Goal: Complete application form: Complete application form

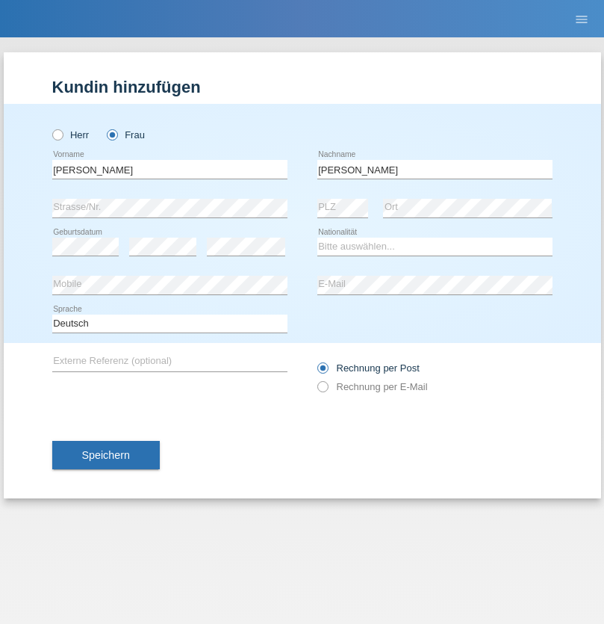
type input "[PERSON_NAME]"
select select "CH"
select select "en"
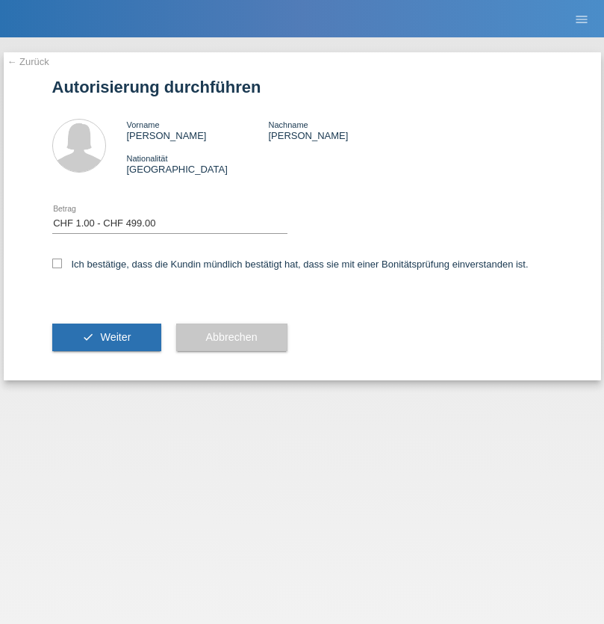
select select "1"
checkbox input "true"
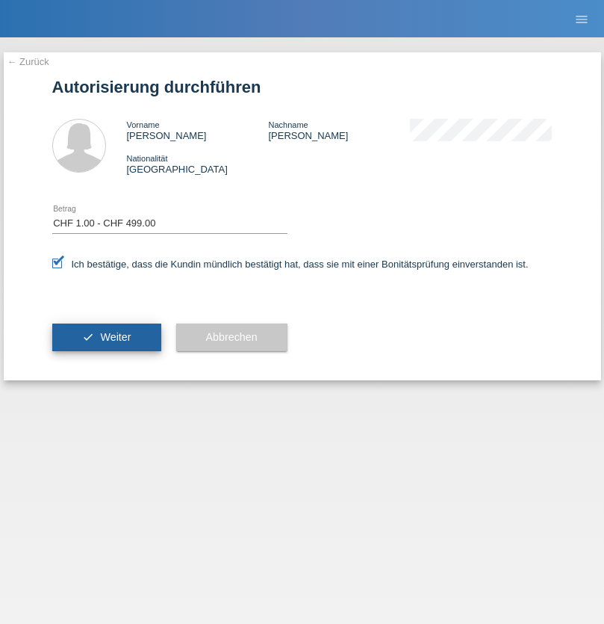
click at [106, 337] on span "Weiter" at bounding box center [115, 337] width 31 height 12
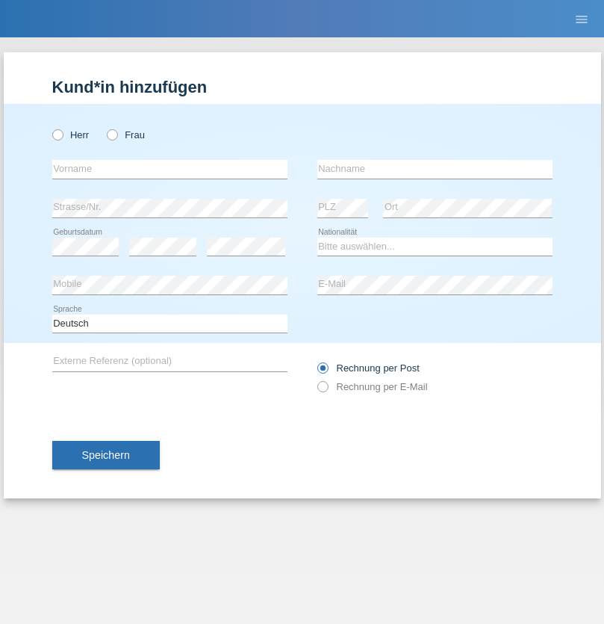
radio input "true"
click at [170, 169] on input "text" at bounding box center [169, 169] width 235 height 19
type input "[PERSON_NAME]"
click at [435, 169] on input "text" at bounding box center [435, 169] width 235 height 19
type input "Mourão"
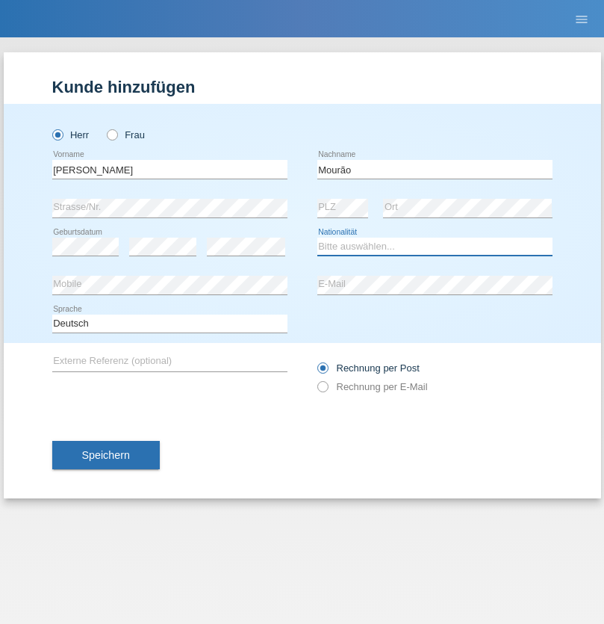
select select "CH"
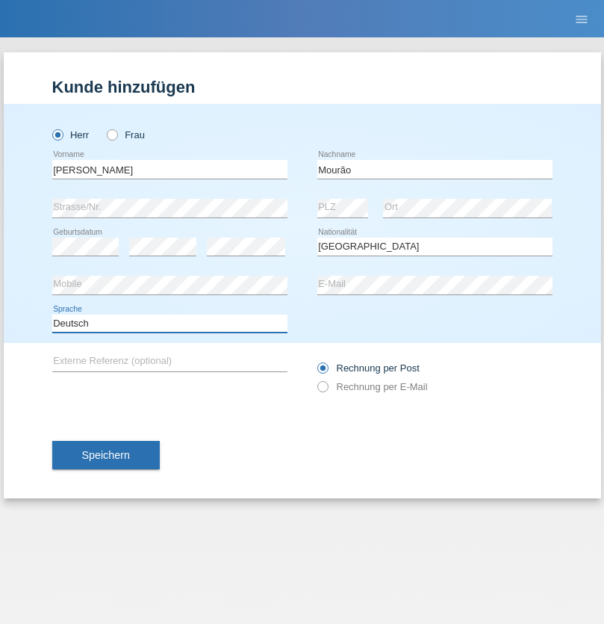
select select "en"
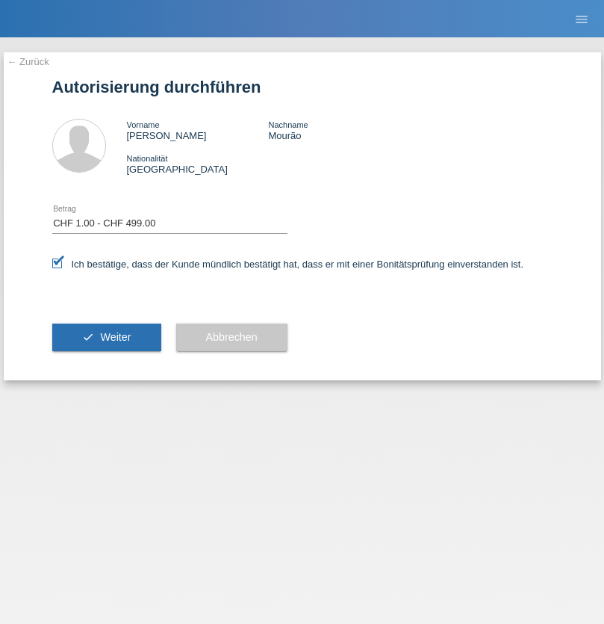
select select "1"
click at [106, 337] on span "Weiter" at bounding box center [115, 337] width 31 height 12
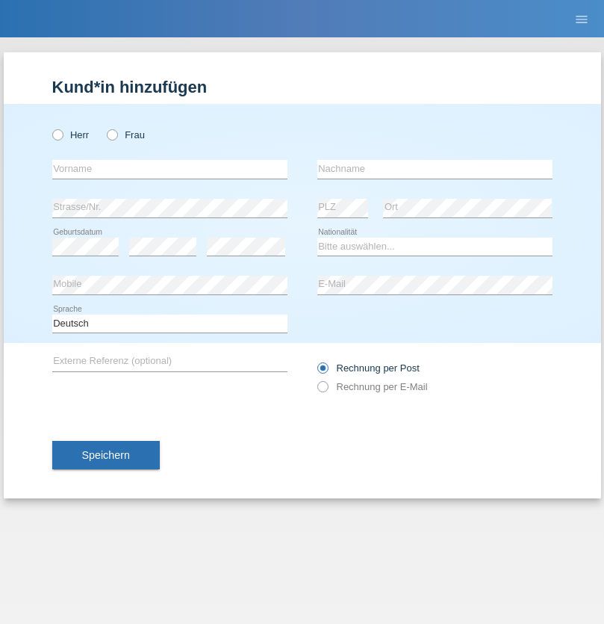
radio input "true"
click at [170, 169] on input "text" at bounding box center [169, 169] width 235 height 19
type input "Liliana"
click at [435, 169] on input "text" at bounding box center [435, 169] width 235 height 19
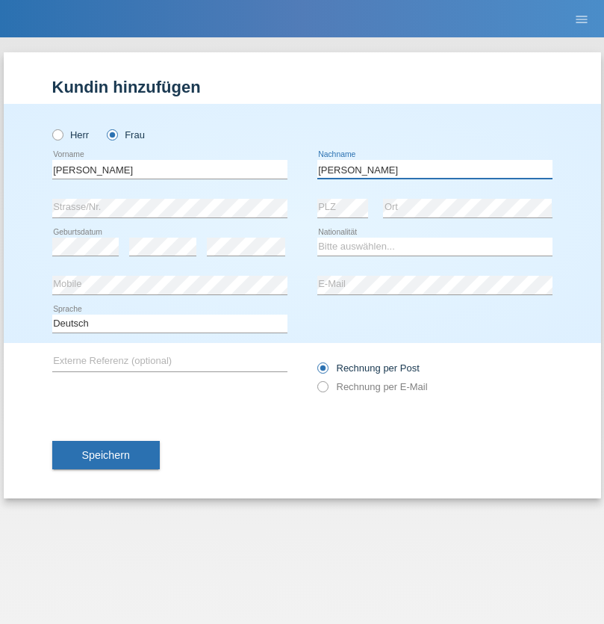
type input "Liliana"
select select "AT"
select select "C"
select select "15"
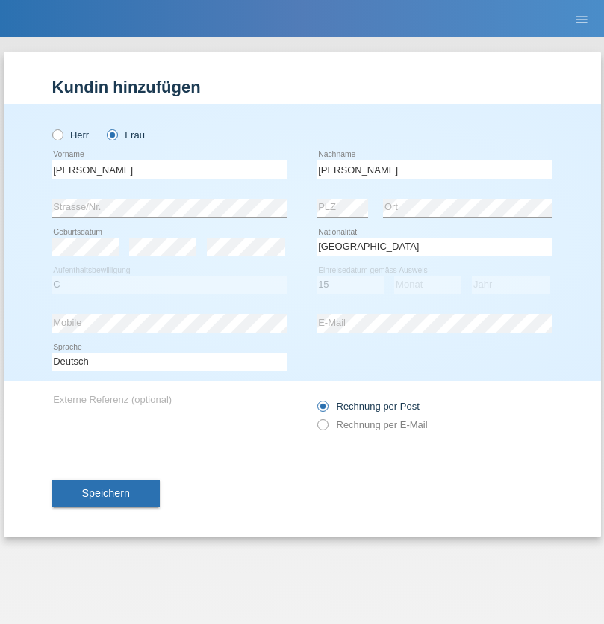
select select "08"
select select "2021"
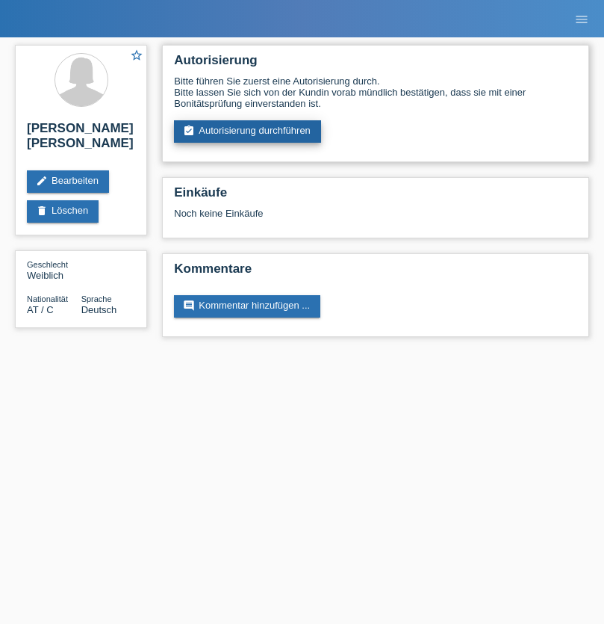
click at [248, 132] on link "assignment_turned_in Autorisierung durchführen" at bounding box center [247, 131] width 147 height 22
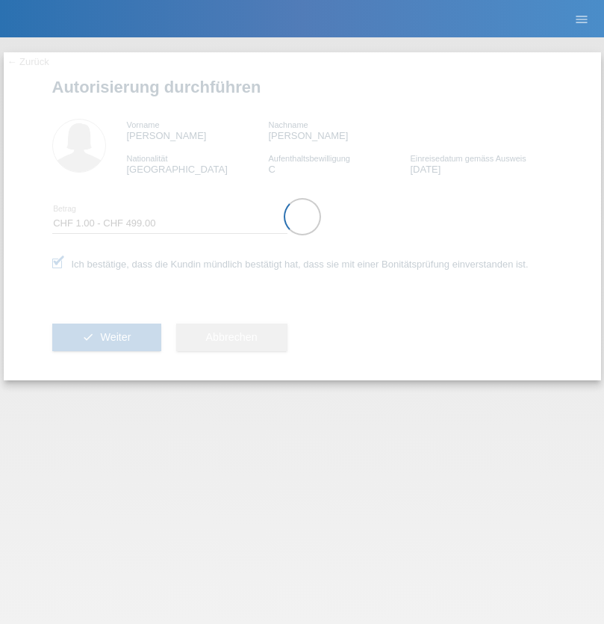
select select "1"
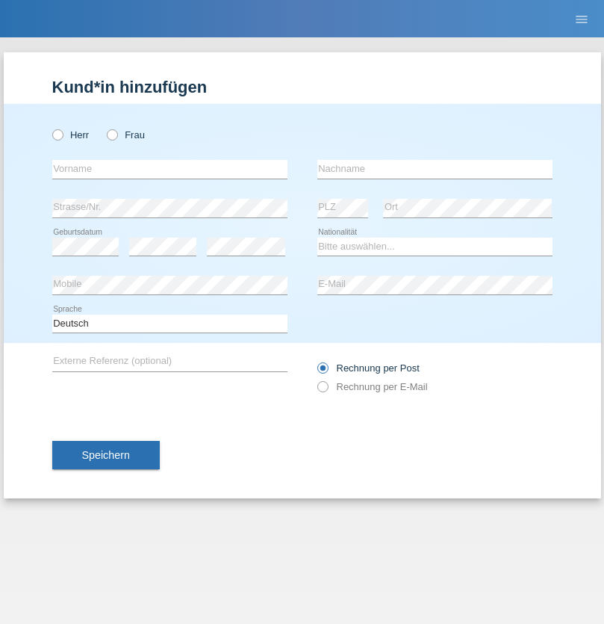
radio input "true"
click at [170, 169] on input "text" at bounding box center [169, 169] width 235 height 19
type input "Dagmar"
click at [435, 169] on input "text" at bounding box center [435, 169] width 235 height 19
type input "Reusser"
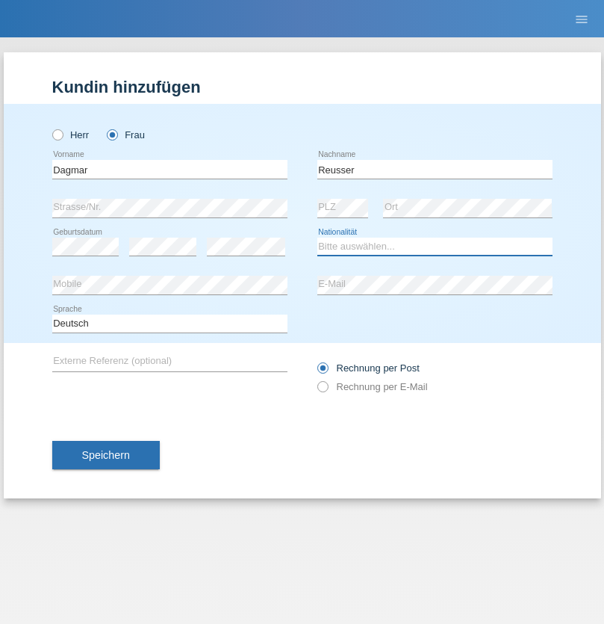
select select "CH"
radio input "true"
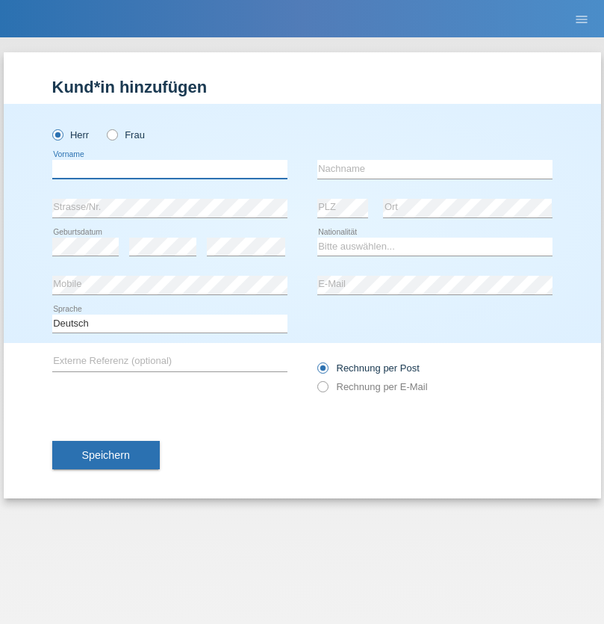
click at [170, 169] on input "text" at bounding box center [169, 169] width 235 height 19
type input "Tim"
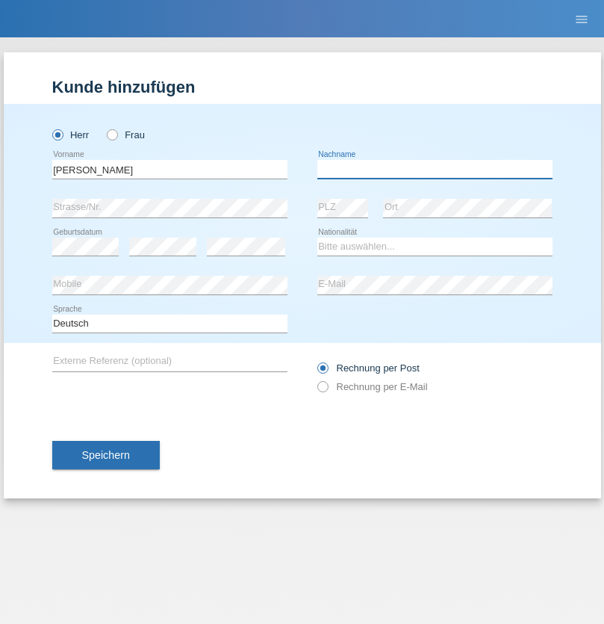
click at [435, 169] on input "text" at bounding box center [435, 169] width 235 height 19
type input "Deusser"
select select "DE"
select select "C"
select select "02"
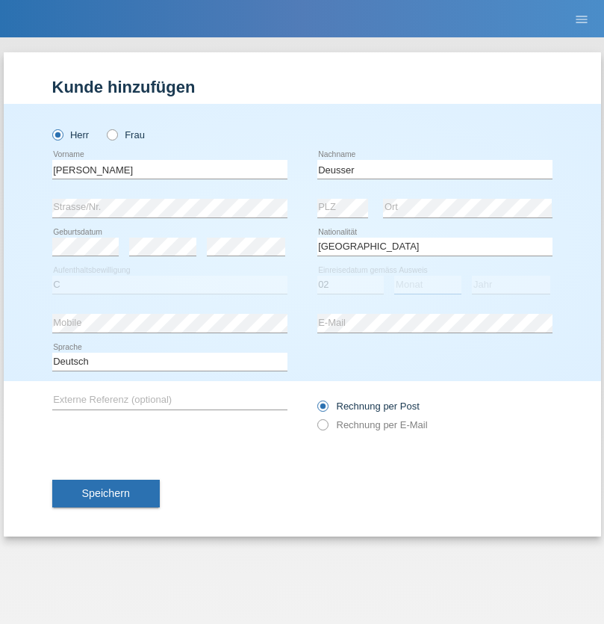
select select "10"
select select "2015"
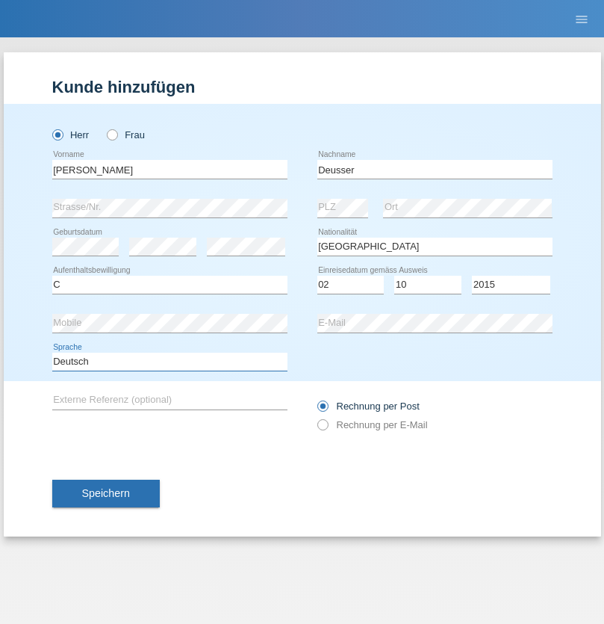
select select "en"
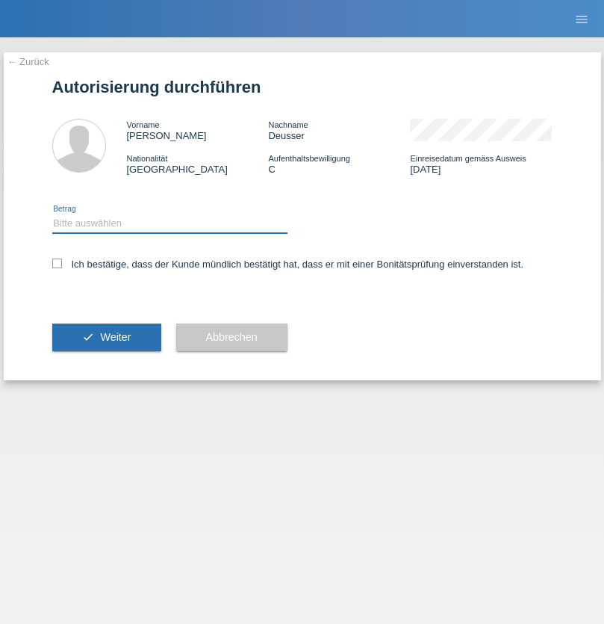
select select "1"
checkbox input "true"
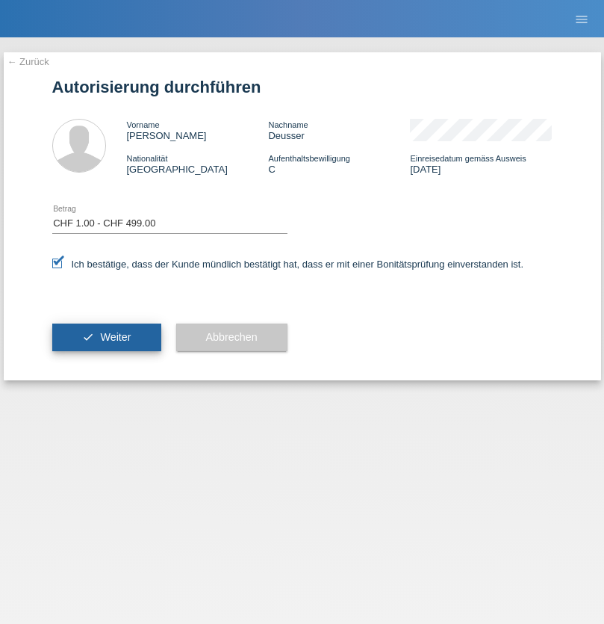
click at [106, 337] on span "Weiter" at bounding box center [115, 337] width 31 height 12
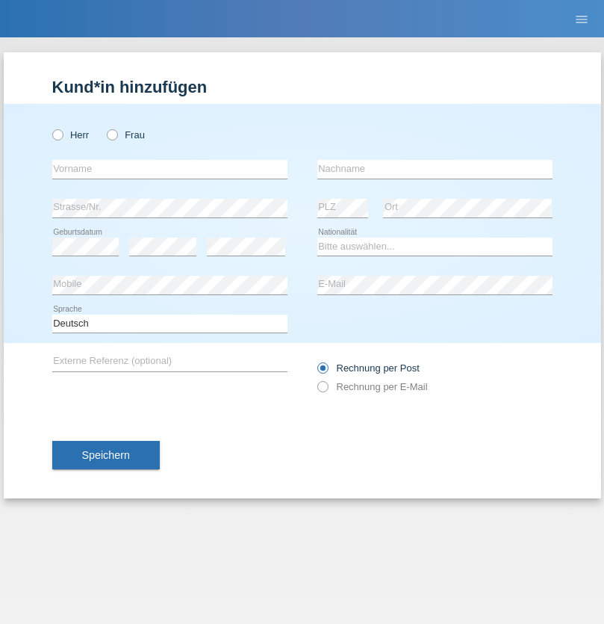
radio input "true"
click at [170, 169] on input "text" at bounding box center [169, 169] width 235 height 19
type input "firat"
click at [435, 169] on input "text" at bounding box center [435, 169] width 235 height 19
type input "kara"
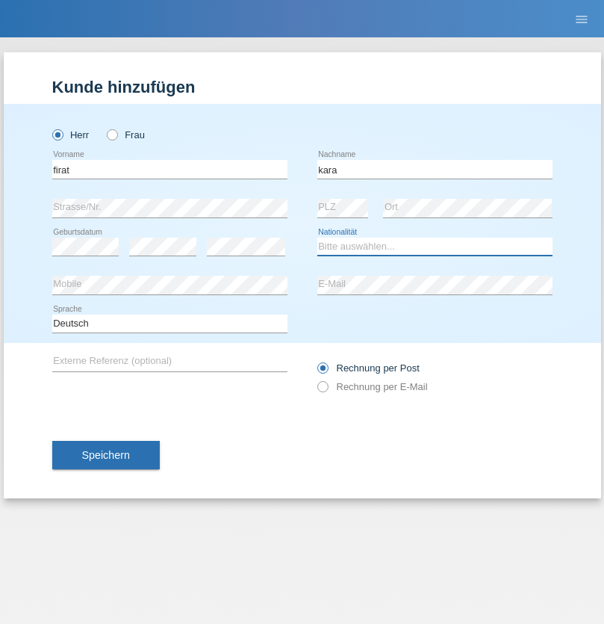
select select "CH"
radio input "true"
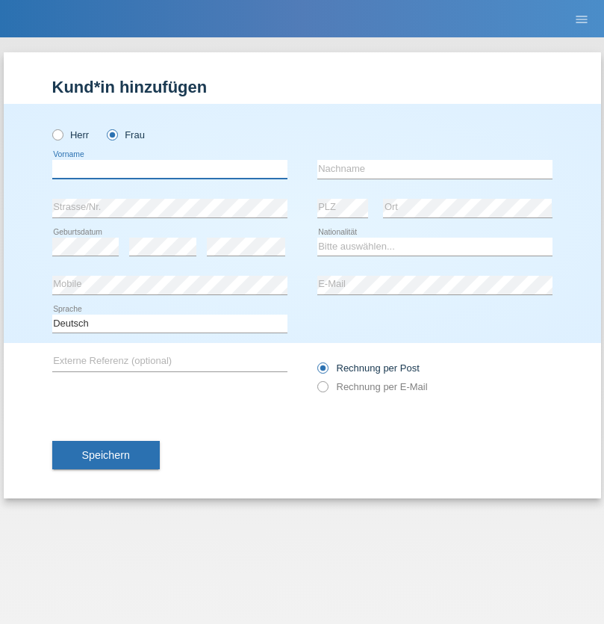
click at [170, 169] on input "text" at bounding box center [169, 169] width 235 height 19
type input "Dunja"
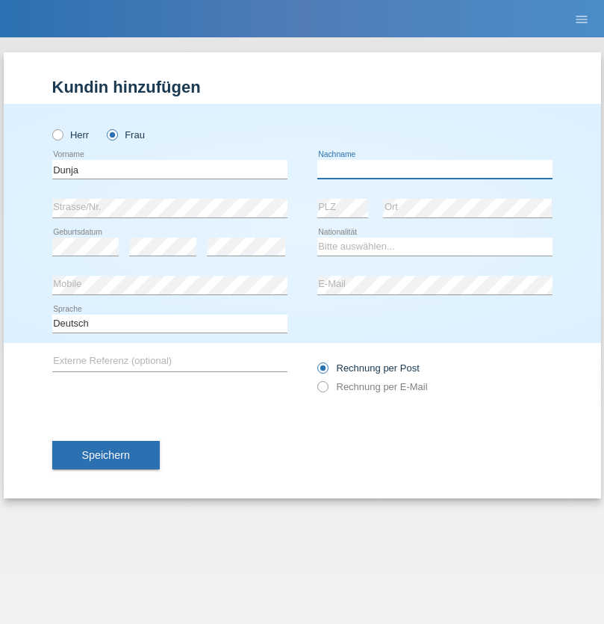
click at [435, 169] on input "text" at bounding box center [435, 169] width 235 height 19
type input "Stefanko"
select select "HR"
select select "C"
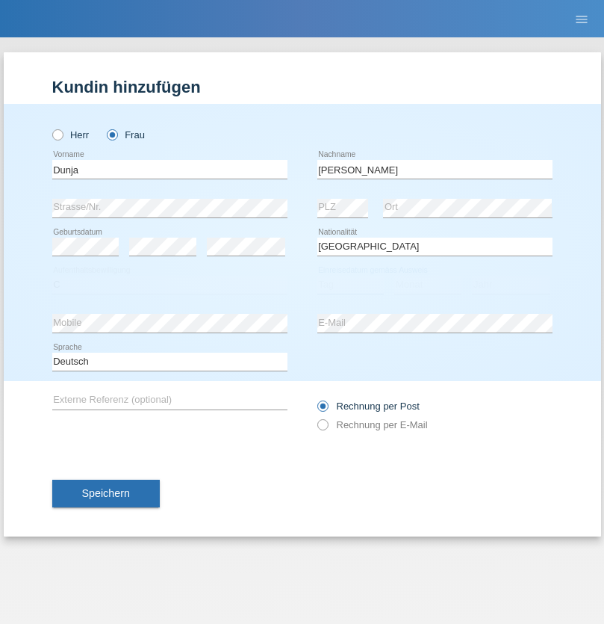
select select "02"
select select "09"
select select "2021"
